Goal: Navigation & Orientation: Find specific page/section

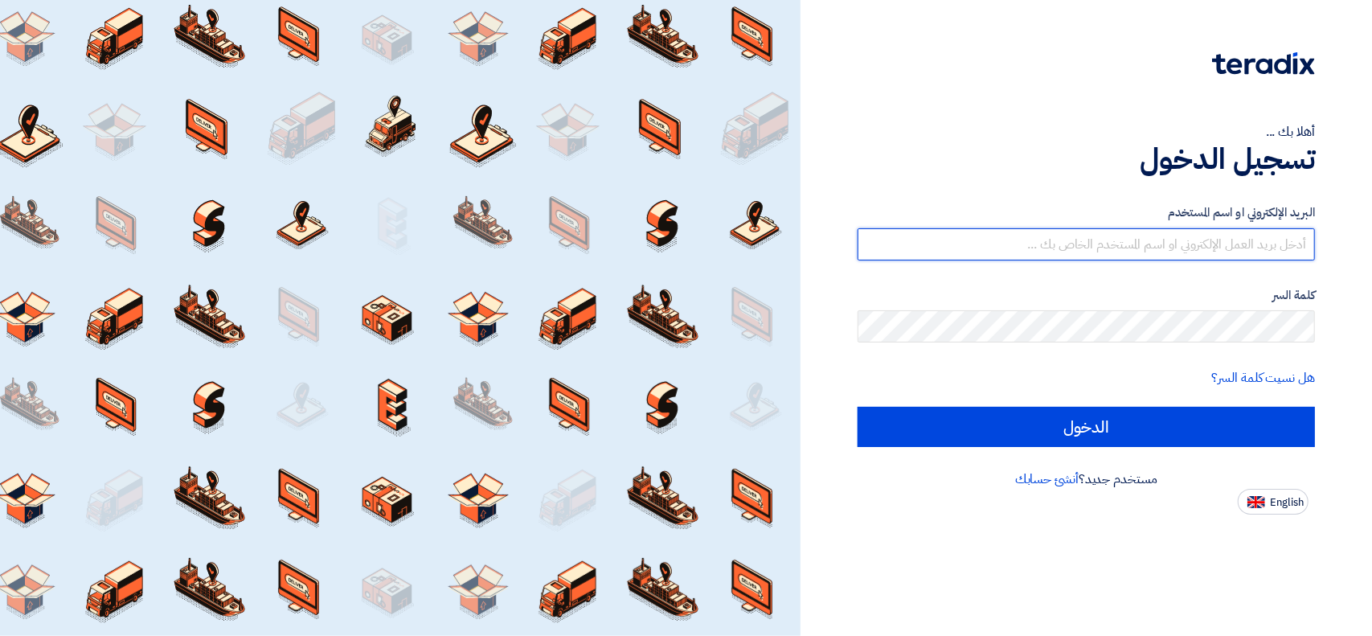
click at [1080, 256] on input "text" at bounding box center [1086, 244] width 457 height 32
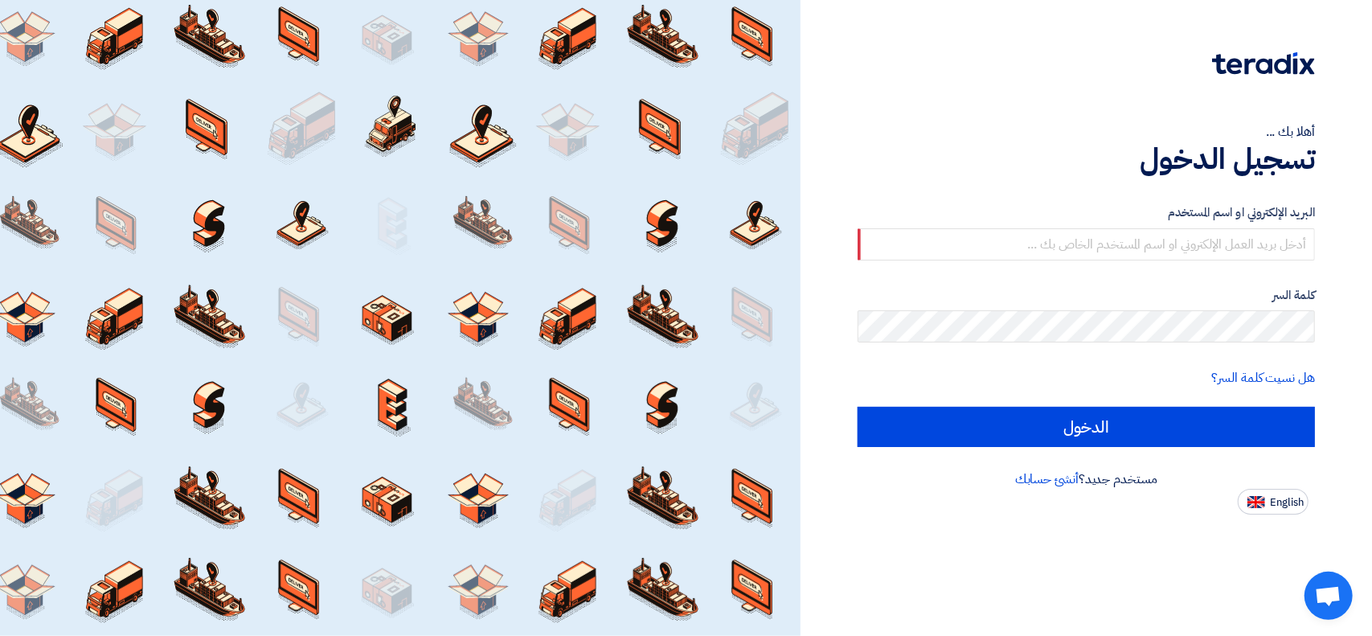
click at [949, 289] on label "كلمة السر" at bounding box center [1086, 295] width 457 height 18
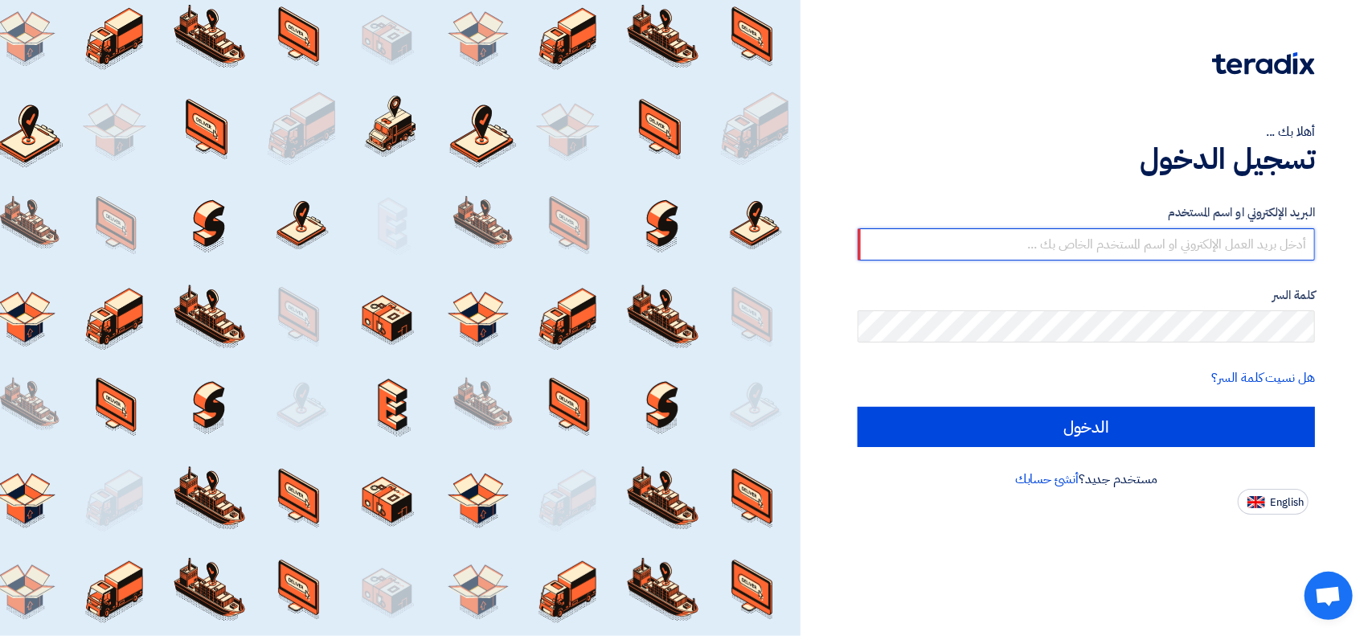
click at [1030, 248] on input "text" at bounding box center [1086, 244] width 457 height 32
type input "[PERSON_NAME][EMAIL_ADDRESS][PERSON_NAME][DOMAIN_NAME]"
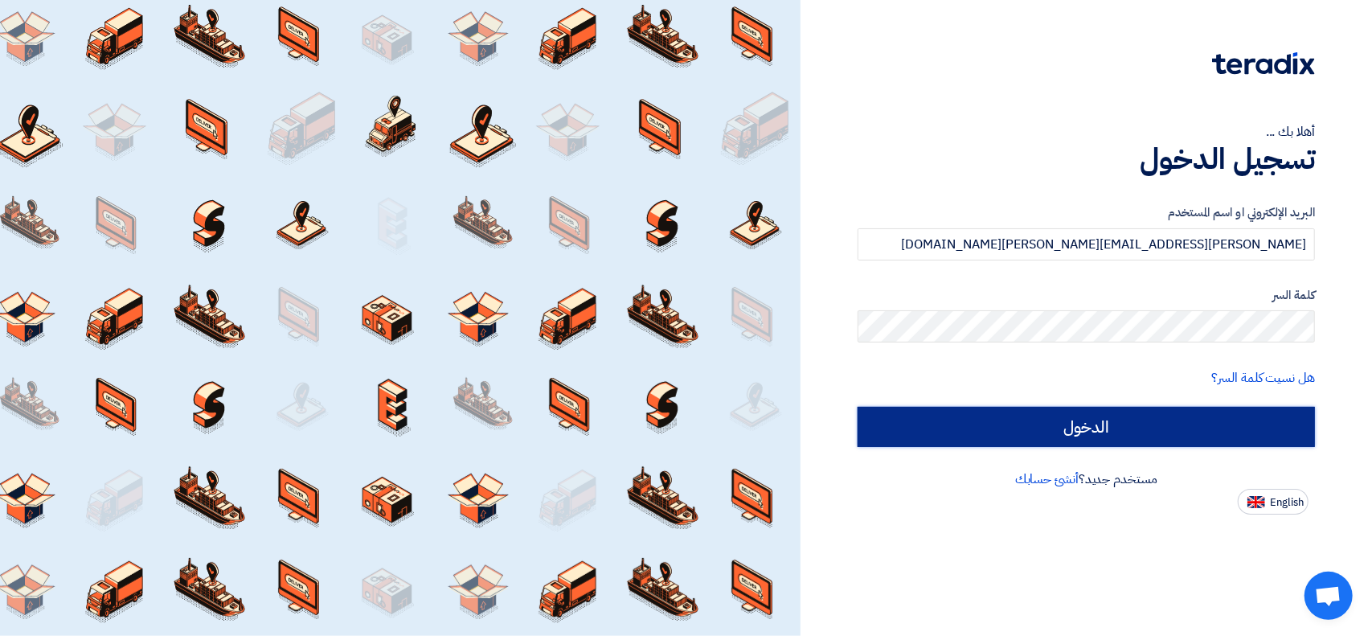
click at [998, 414] on input "الدخول" at bounding box center [1086, 427] width 457 height 40
type input "Sign in"
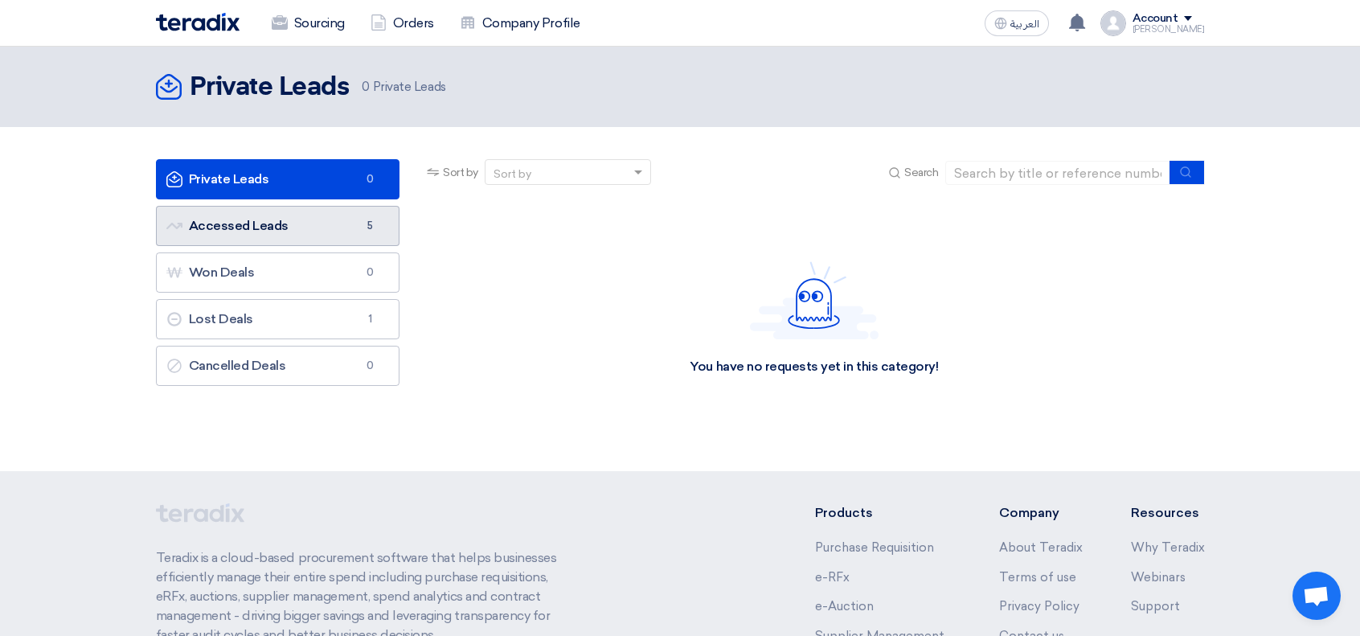
click at [289, 207] on link "Accessed Leads Accessed Leads 5" at bounding box center [278, 226] width 244 height 40
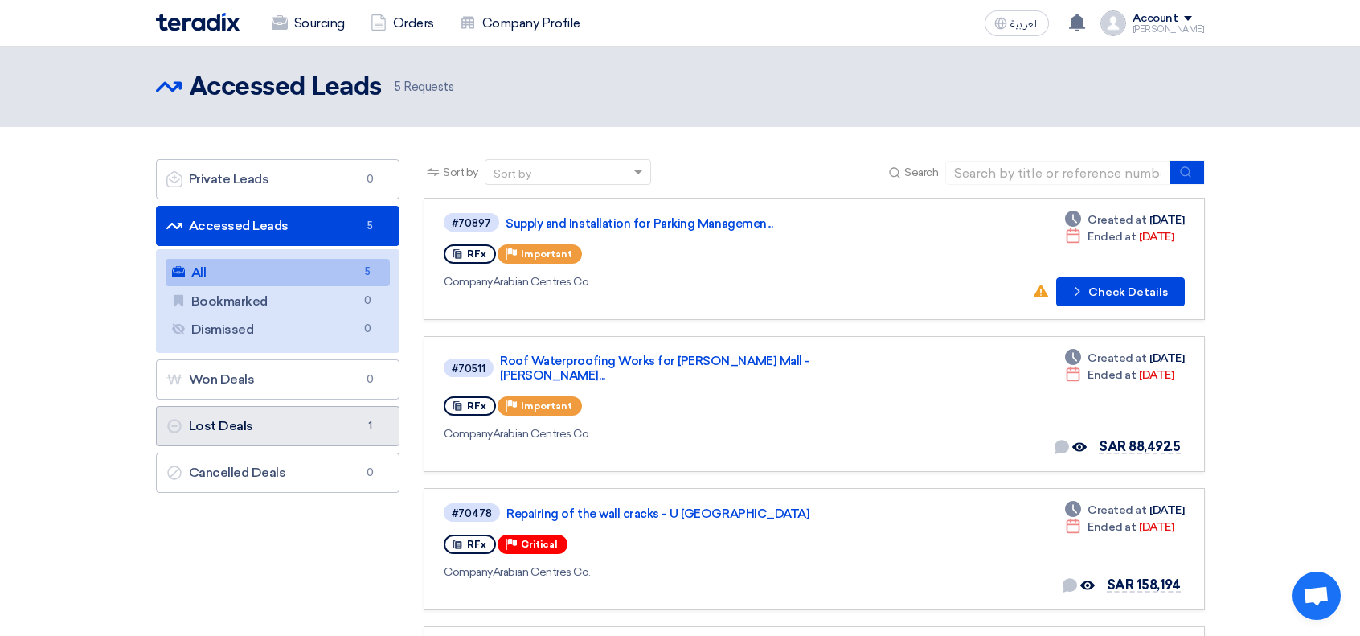
click at [310, 419] on link "Lost Deals Lost Deals 1" at bounding box center [278, 426] width 244 height 40
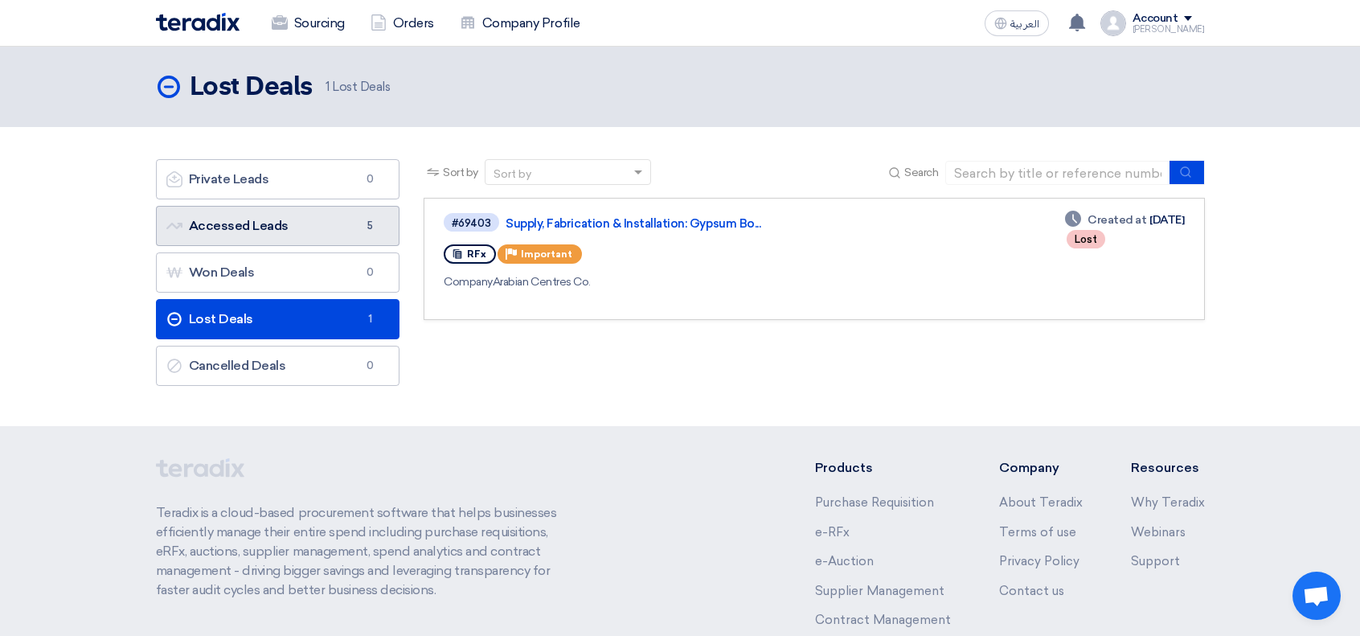
click at [292, 235] on link "Accessed Leads Accessed Leads 5" at bounding box center [278, 226] width 244 height 40
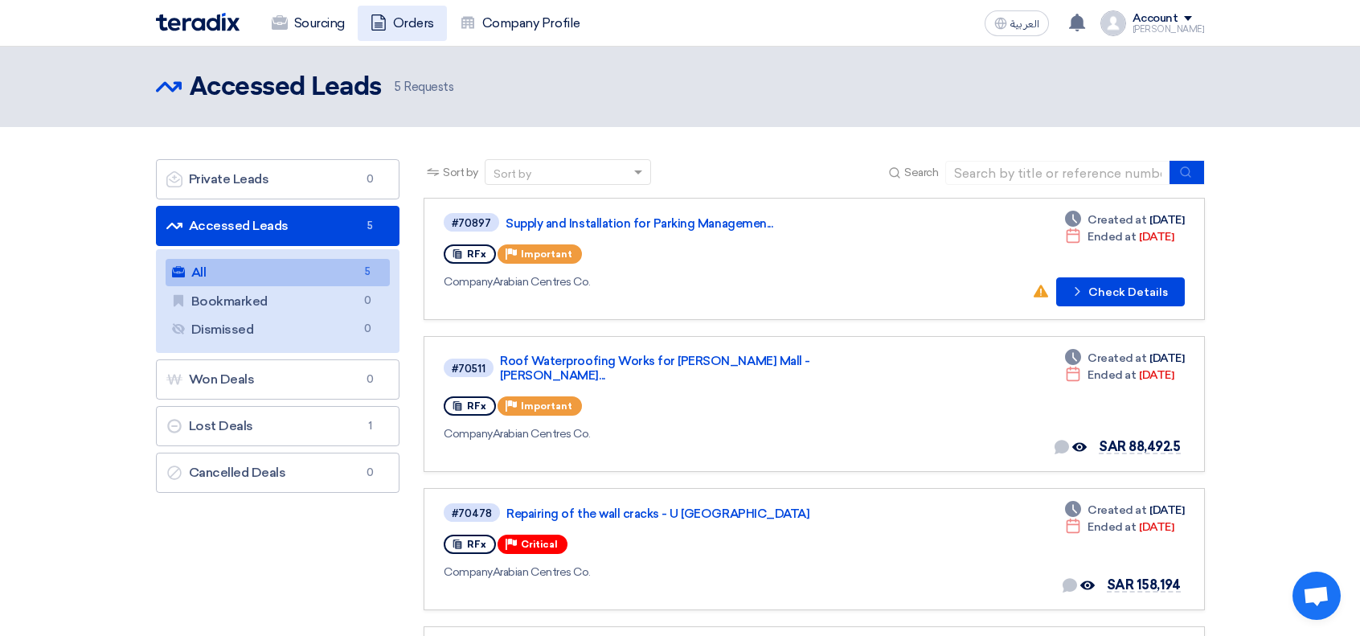
click at [408, 23] on link "Orders" at bounding box center [402, 23] width 89 height 35
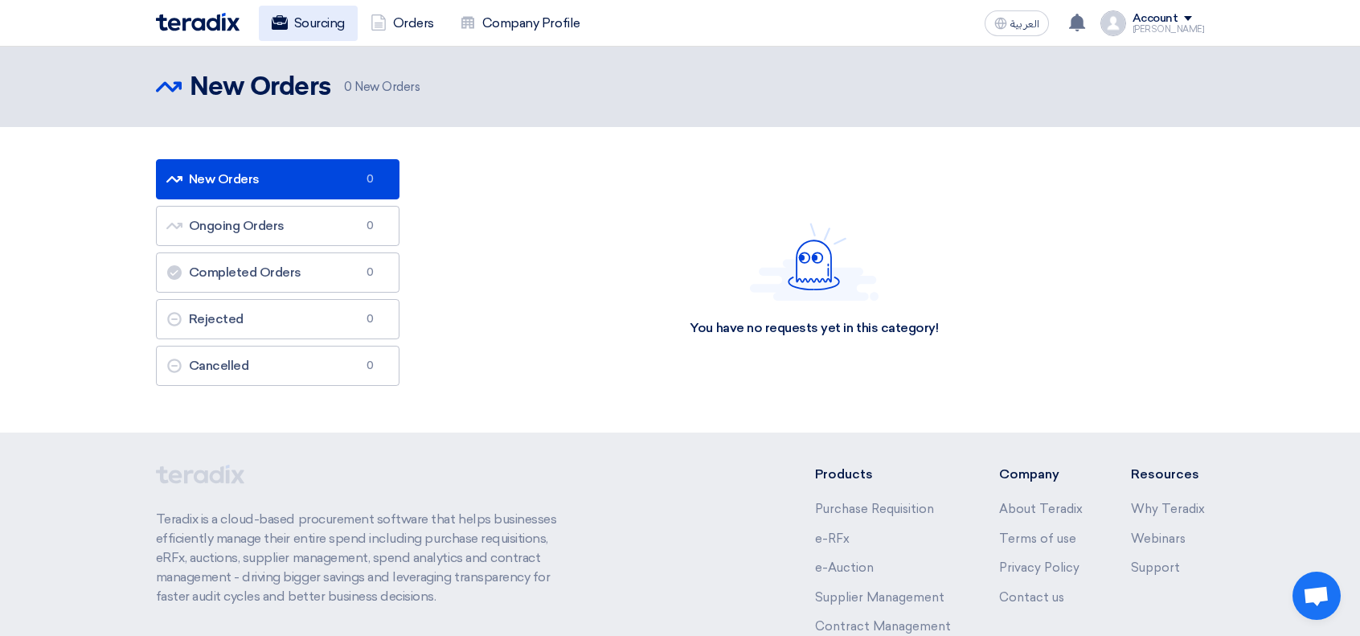
click at [324, 16] on link "Sourcing" at bounding box center [308, 23] width 99 height 35
